Goal: Transaction & Acquisition: Purchase product/service

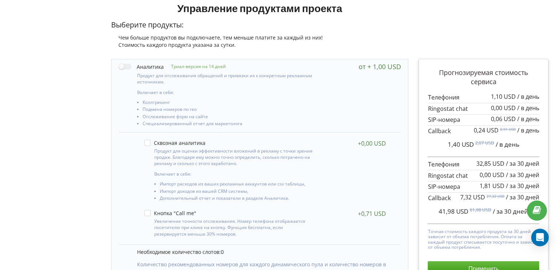
scroll to position [73, 0]
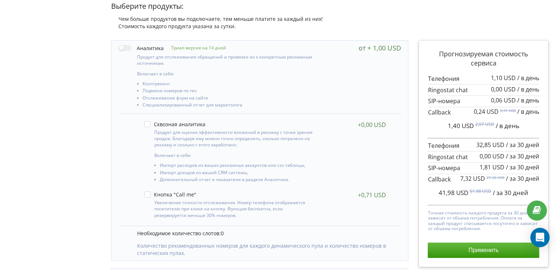
click at [542, 234] on icon "Open Intercom Messenger" at bounding box center [540, 237] width 8 height 10
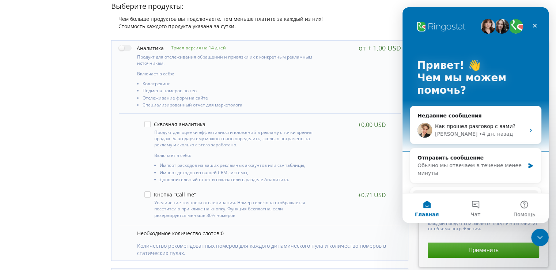
scroll to position [0, 0]
click at [477, 203] on button "Чат" at bounding box center [475, 207] width 49 height 29
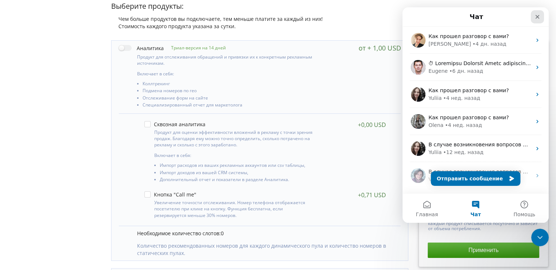
click at [538, 16] on icon "Закрыть" at bounding box center [537, 17] width 6 height 6
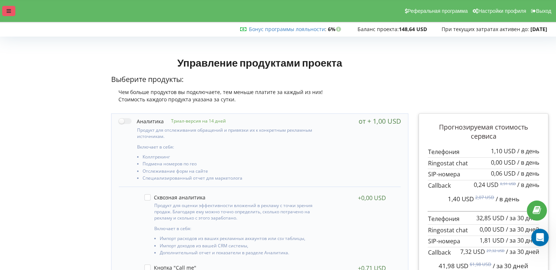
click at [6, 13] on div at bounding box center [8, 11] width 13 height 10
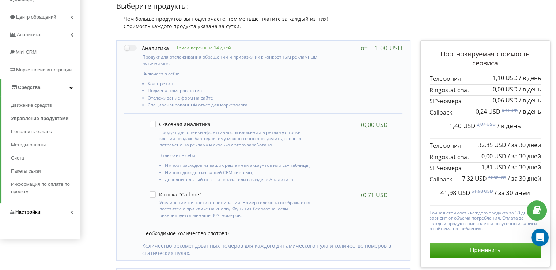
scroll to position [73, 0]
click at [45, 212] on link "Настройки" at bounding box center [40, 212] width 80 height 18
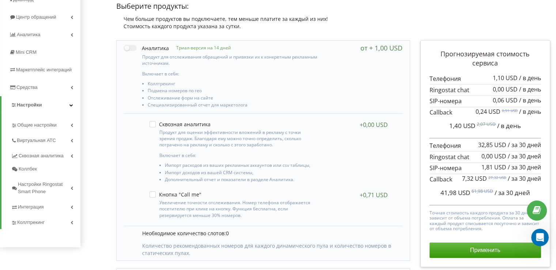
scroll to position [110, 0]
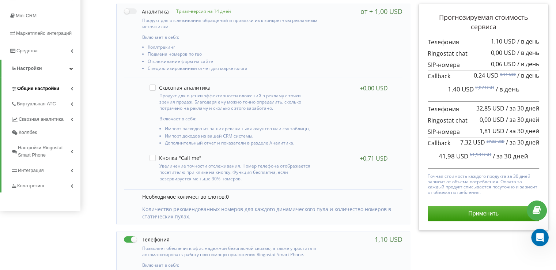
click at [43, 87] on span "Общие настройки" at bounding box center [38, 88] width 42 height 7
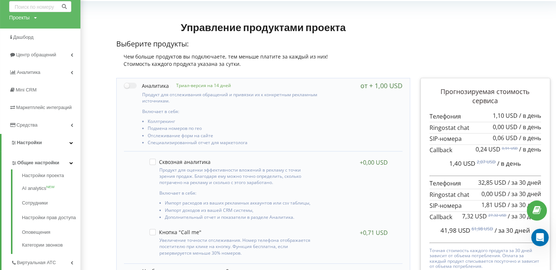
scroll to position [0, 0]
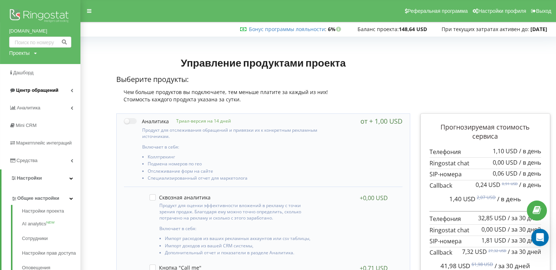
click at [44, 94] on span "Центр обращений" at bounding box center [33, 90] width 49 height 7
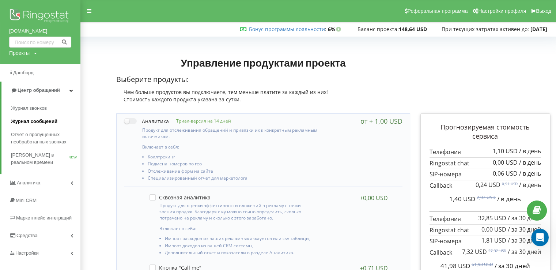
click at [47, 120] on span "Журнал сообщений" at bounding box center [34, 121] width 46 height 7
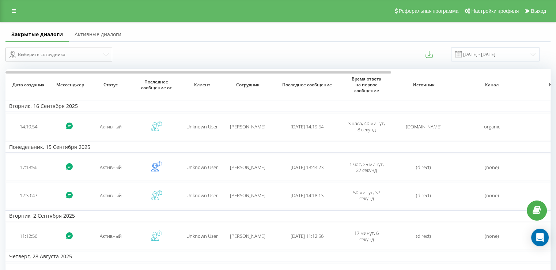
click at [106, 34] on link "Активные диалоги" at bounding box center [98, 34] width 58 height 15
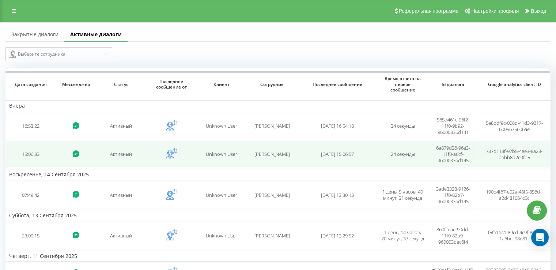
click at [295, 157] on td "Людмила Смаженко" at bounding box center [272, 154] width 50 height 27
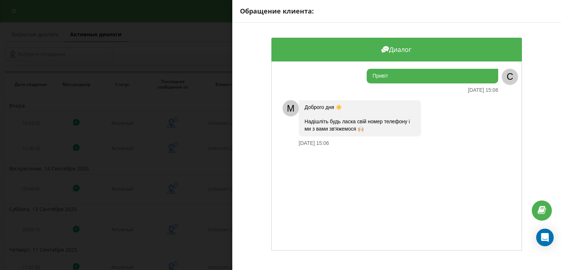
click at [212, 130] on div "Обращение клиента: Диалог Привіт 21.09.2025 15:06 C M Доброго дня ☀️ Надішліть …" at bounding box center [280, 135] width 561 height 270
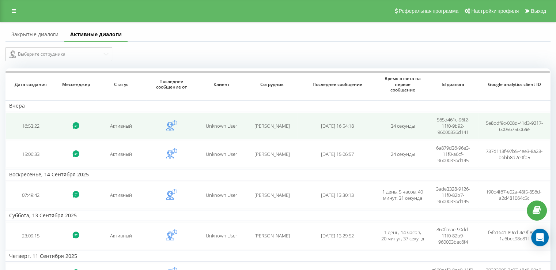
click at [221, 125] on span "Unknown User" at bounding box center [221, 125] width 31 height 7
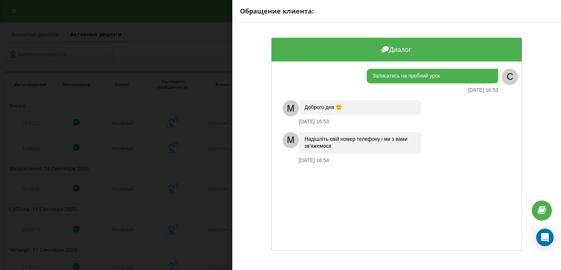
click at [203, 113] on div "Обращение клиента: Диалог Записатись на пробний урок 21.09.2025 16:53 C M Добро…" at bounding box center [280, 135] width 561 height 270
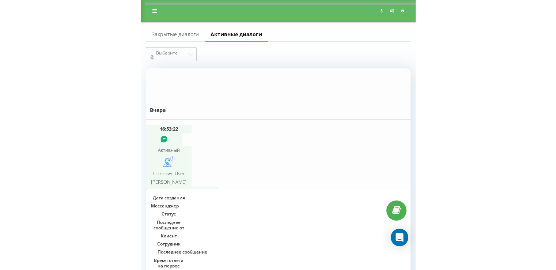
scroll to position [235, 0]
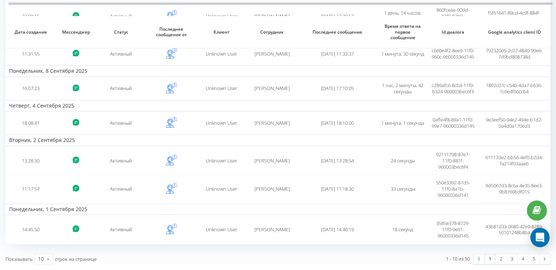
click at [543, 237] on icon "Open Intercom Messenger" at bounding box center [540, 237] width 10 height 10
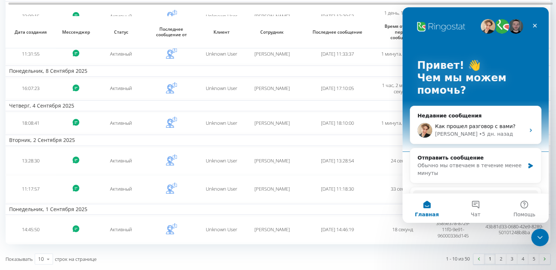
scroll to position [0, 0]
click at [473, 206] on button "Чат" at bounding box center [475, 207] width 49 height 29
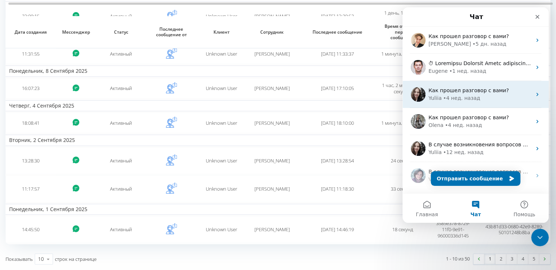
click at [483, 97] on div "Yuliia • 4 нед. назад" at bounding box center [479, 98] width 103 height 8
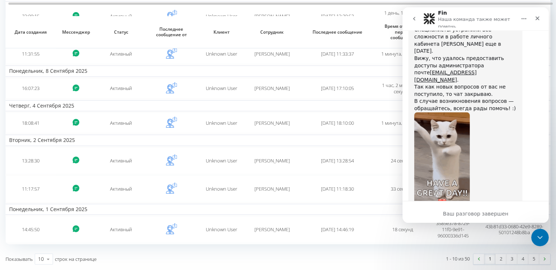
scroll to position [834, 0]
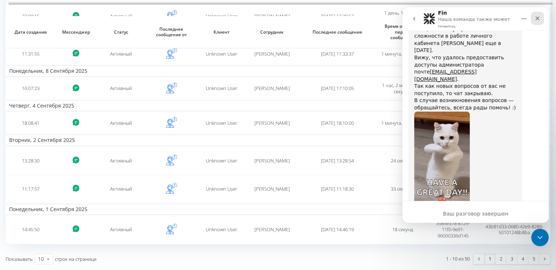
click at [540, 16] on icon "Закрыть" at bounding box center [537, 18] width 6 height 6
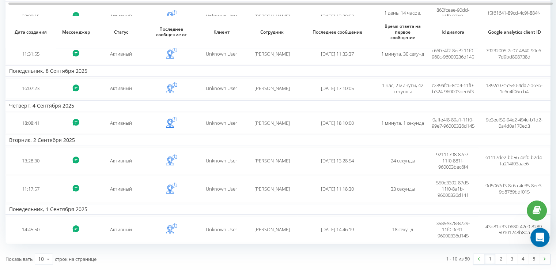
click at [542, 234] on icon "Открыть службу сообщений Intercom" at bounding box center [539, 236] width 12 height 12
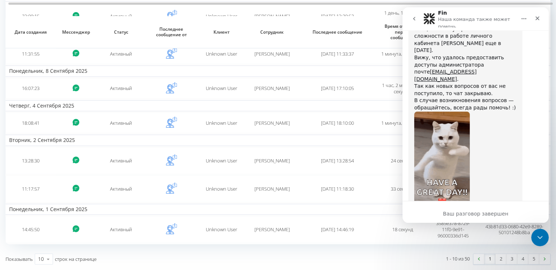
click at [415, 18] on icon "go back" at bounding box center [414, 19] width 6 height 6
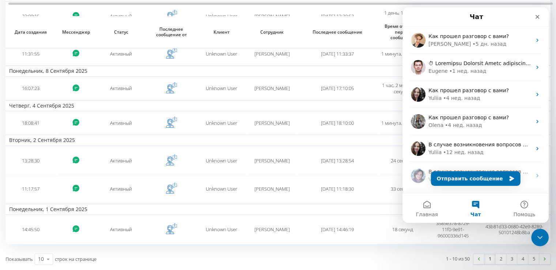
scroll to position [0, 0]
click at [492, 180] on button "Отправить сообщение" at bounding box center [476, 178] width 90 height 15
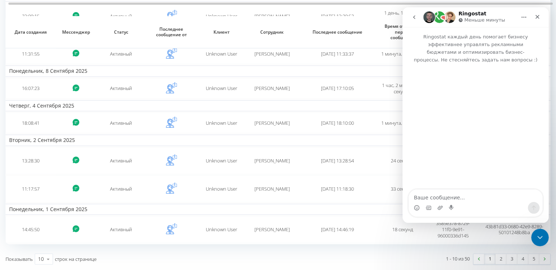
click at [433, 197] on textarea "Ваше сообщение..." at bounding box center [476, 195] width 134 height 12
type textarea "добрый день, жду информацию по акционному предложению"
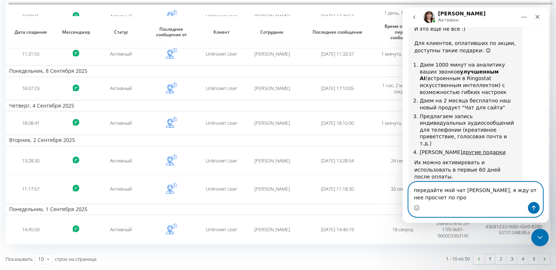
scroll to position [397, 0]
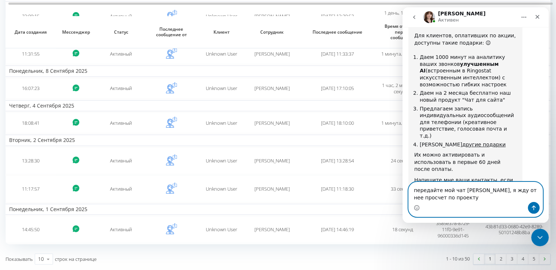
click at [441, 193] on textarea "передайте мой чат Юлии, я жду от нее просчет по проекту" at bounding box center [476, 192] width 134 height 20
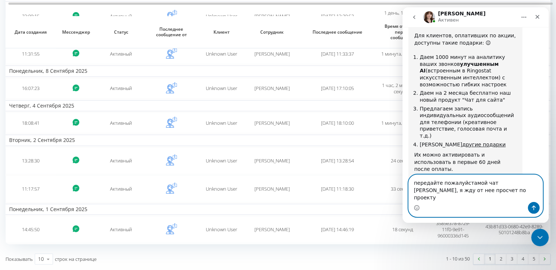
type textarea "передайте пожалуйста мой чат [PERSON_NAME], я жду от нее просчет по проекту"
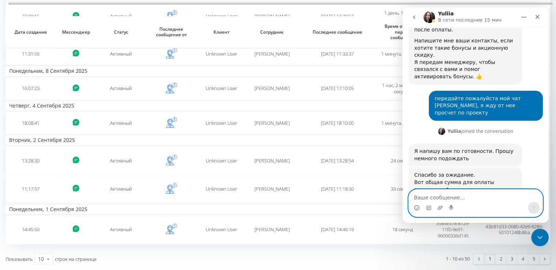
scroll to position [538, 0]
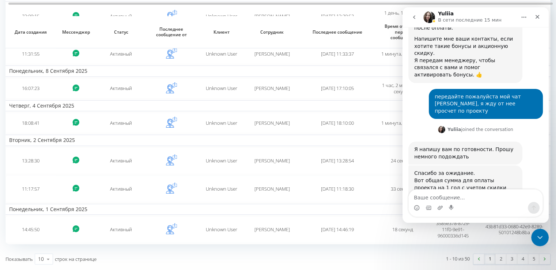
click at [476, 170] on div "Спасибо за ожидание. Вот общая сумма для оплаты проекта на 1 год с учетом скидк…" at bounding box center [465, 184] width 102 height 29
click at [473, 198] on img "Yuliia говорит…" at bounding box center [463, 219] width 98 height 42
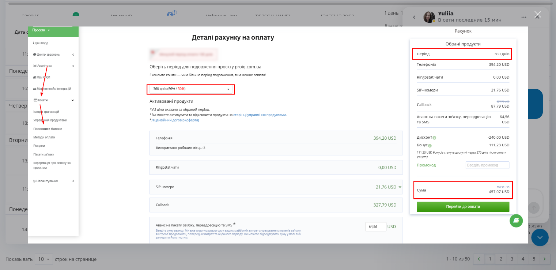
scroll to position [0, 0]
click at [537, 13] on div "Закрыть" at bounding box center [537, 14] width 7 height 7
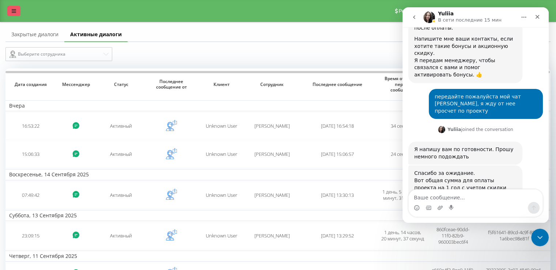
click at [15, 10] on icon at bounding box center [14, 10] width 4 height 5
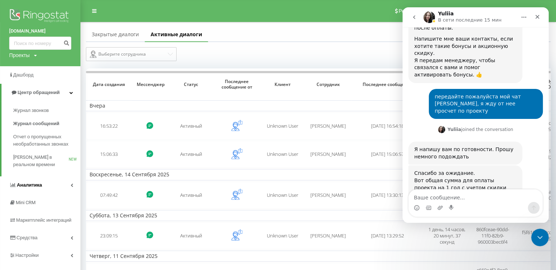
scroll to position [37, 0]
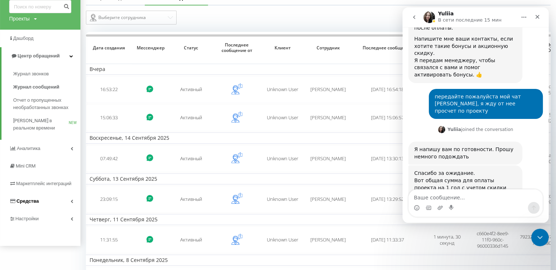
click at [34, 200] on span "Средства" at bounding box center [27, 200] width 22 height 5
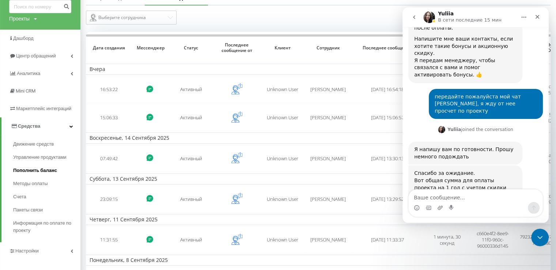
click at [49, 171] on span "Пополнить баланс" at bounding box center [35, 170] width 44 height 7
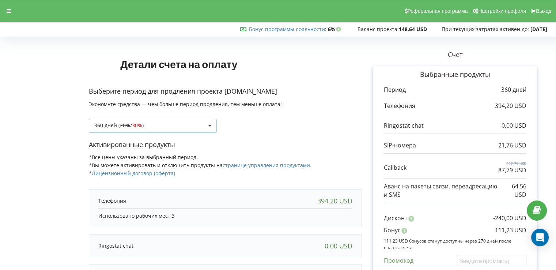
click at [211, 125] on icon at bounding box center [209, 126] width 11 height 14
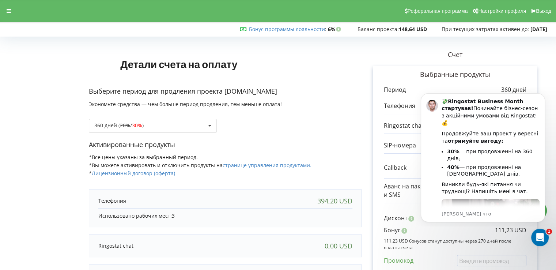
click at [262, 126] on div "360 дней ( 20% / 30% ) Пополнить баланс без периода 180 дней (10%) 20% / 30% 30…" at bounding box center [225, 120] width 273 height 25
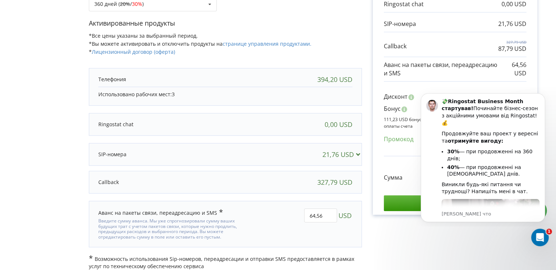
scroll to position [128, 0]
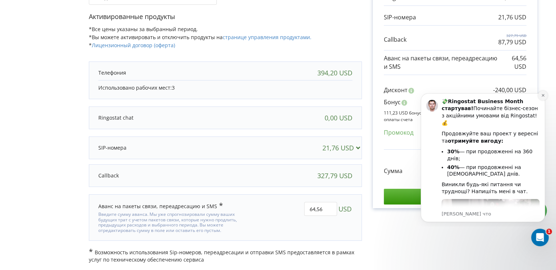
click at [542, 95] on icon "Dismiss notification" at bounding box center [542, 95] width 3 height 3
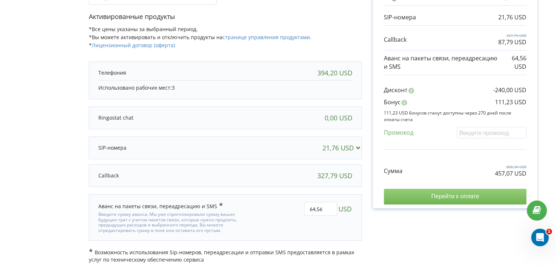
click at [443, 196] on input "Перейти к оплате" at bounding box center [455, 196] width 143 height 15
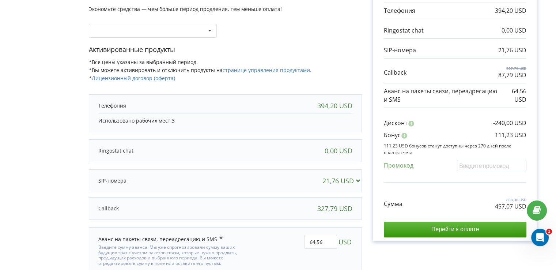
scroll to position [106, 0]
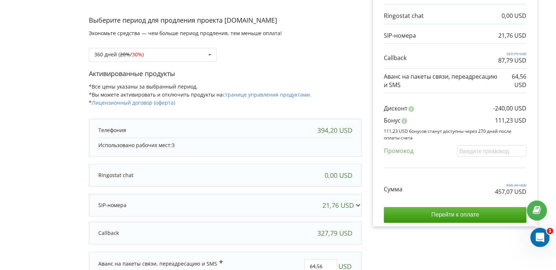
click at [538, 235] on icon "Открыть службу сообщений Intercom" at bounding box center [539, 236] width 12 height 12
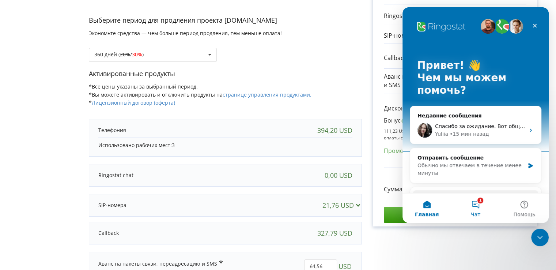
click at [478, 202] on button "1 Чат" at bounding box center [475, 207] width 49 height 29
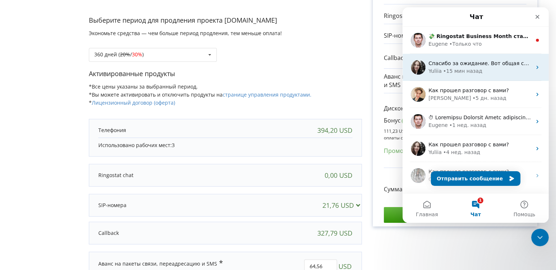
click at [469, 64] on span "Спасибо за ожидание. Вот общая сумма для оплаты проекта на 1 год с учетом скидк…" at bounding box center [552, 63] width 249 height 6
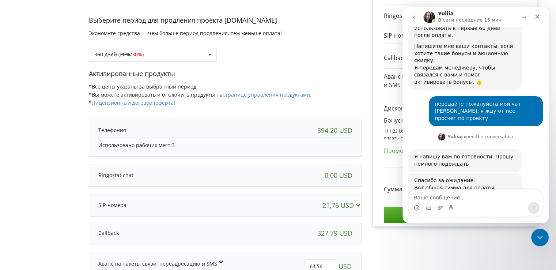
scroll to position [538, 0]
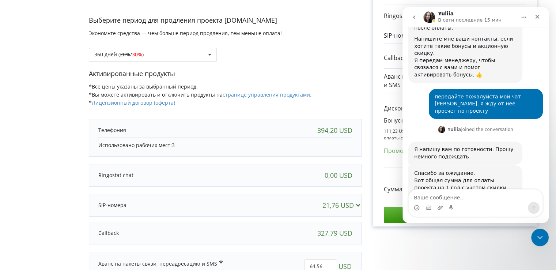
click at [465, 198] on img "Yuliia говорит…" at bounding box center [463, 219] width 98 height 42
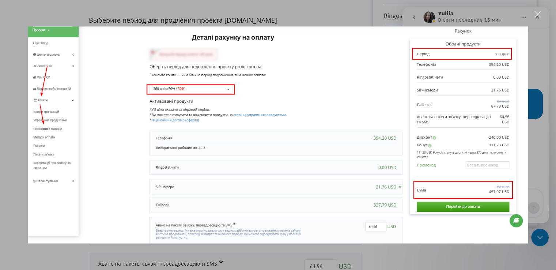
scroll to position [0, 0]
click at [538, 14] on div "Закрыть" at bounding box center [537, 14] width 7 height 7
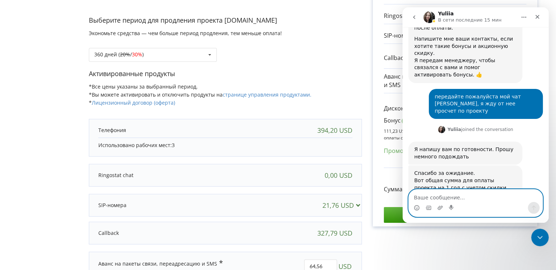
click at [432, 198] on textarea "Ваше сообщение..." at bounding box center [476, 195] width 134 height 12
type textarea "457 $ и еще + 20% ндс?"
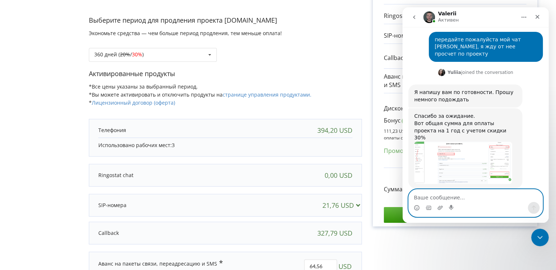
scroll to position [598, 0]
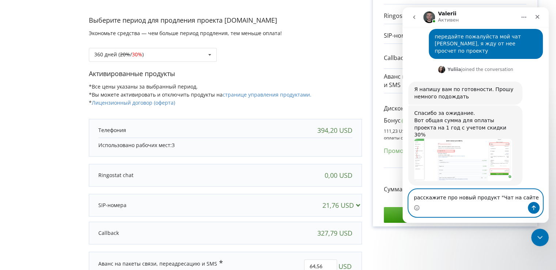
type textarea "расскажите про новый продукт "Чат на сайте""
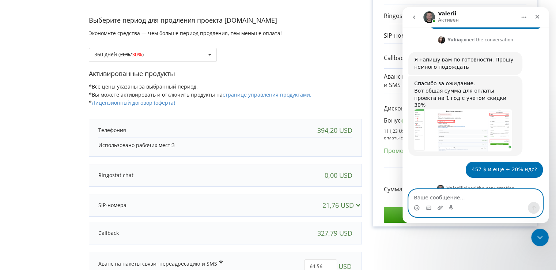
scroll to position [627, 0]
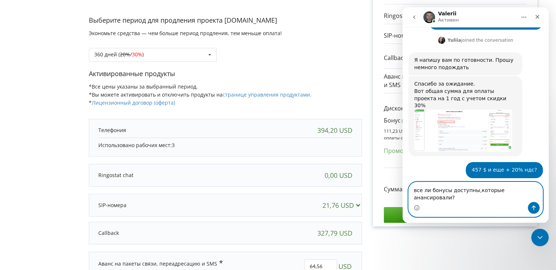
click at [415, 198] on textarea "все ли бонусы доступны,которые анансировали?" at bounding box center [476, 192] width 134 height 20
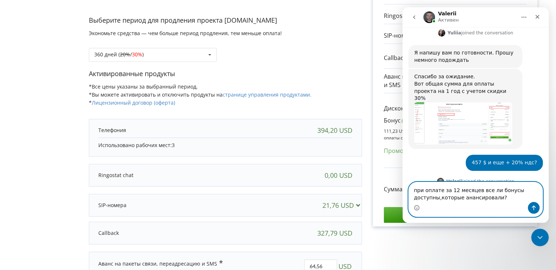
click at [497, 199] on textarea "при оплате за 12 месяцев все ли бонусы доступны,которые анансировали?" at bounding box center [476, 192] width 134 height 20
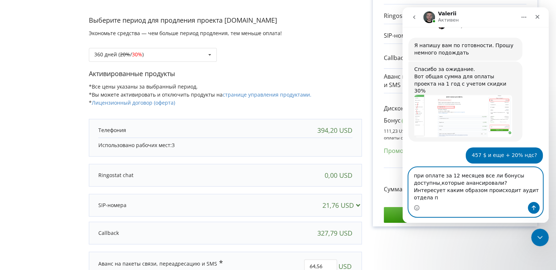
scroll to position [649, 0]
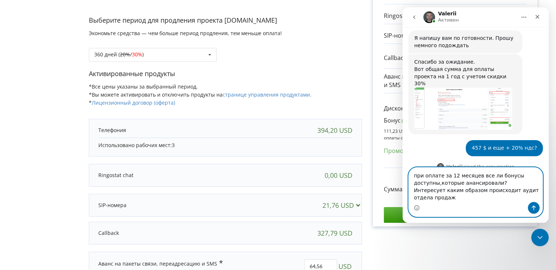
type textarea "при оплате за 12 месяцев все ли бонусы доступны,которые анансировали? Интересуе…"
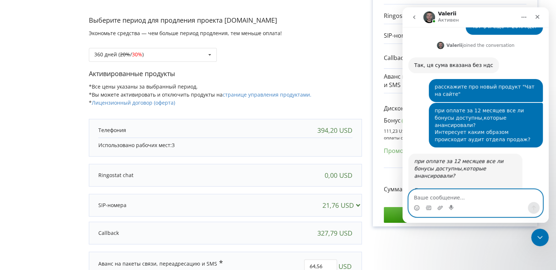
scroll to position [778, 0]
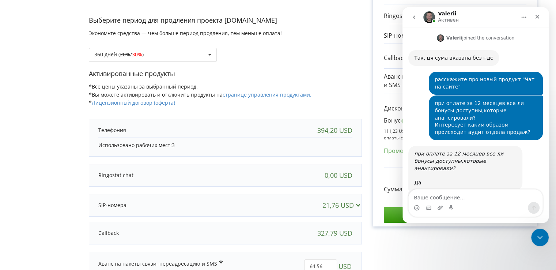
click at [468, 263] on link "Оновлений Ringostat Chat" at bounding box center [448, 266] width 69 height 6
click at [481, 241] on div "Счет Выбранные продукты Период 360 дней 394,20 USD 0,00 USD 21,76 USD 327,79 US…" at bounding box center [455, 124] width 186 height 391
